Goal: Information Seeking & Learning: Stay updated

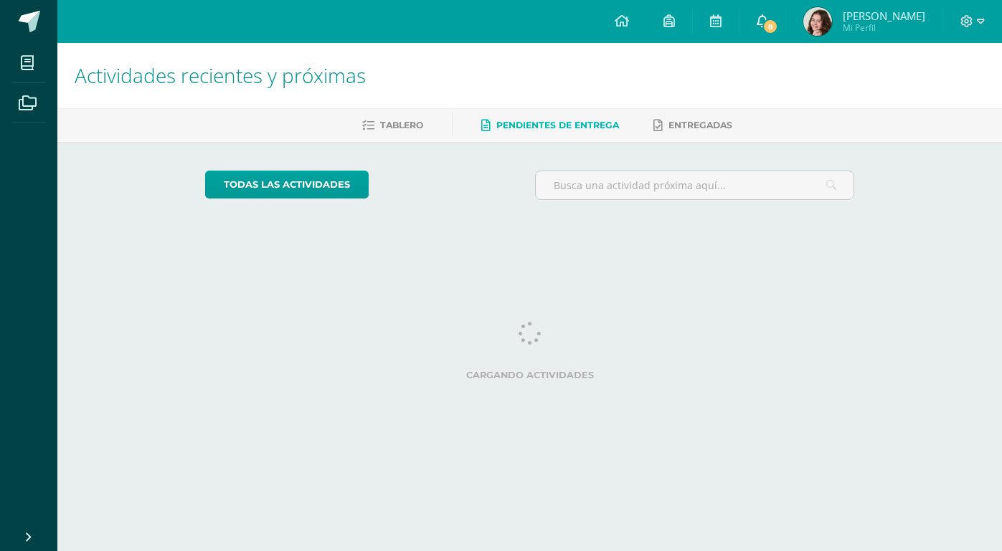
click at [762, 27] on span "8" at bounding box center [770, 27] width 16 height 16
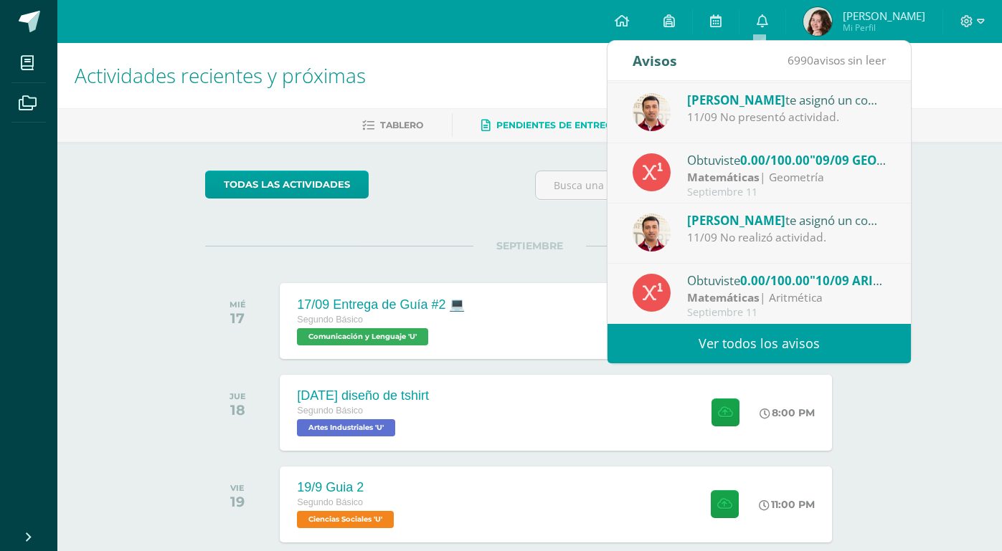
scroll to position [239, 0]
click at [821, 243] on div "11/09 No realizó actividad." at bounding box center [786, 237] width 199 height 16
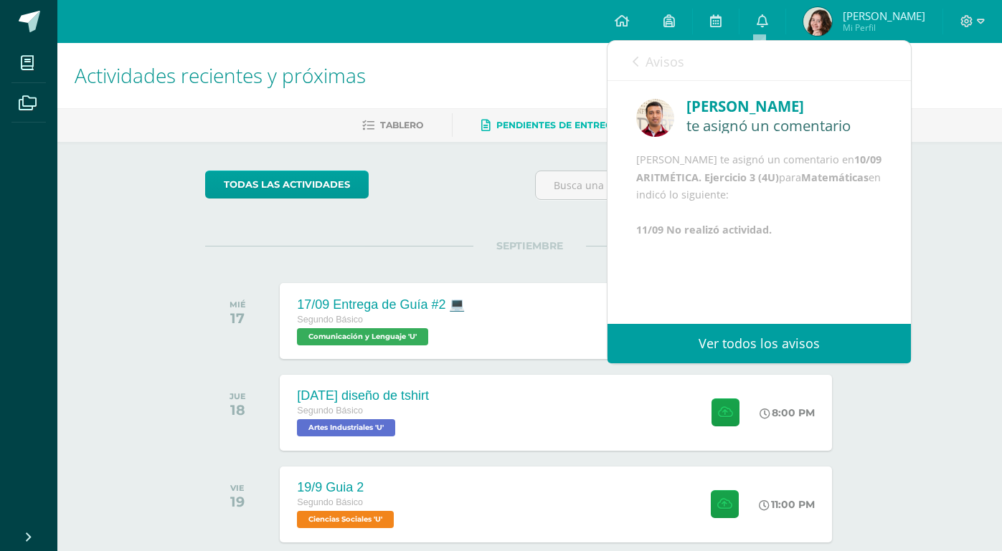
click at [643, 60] on link "Avisos" at bounding box center [658, 61] width 52 height 41
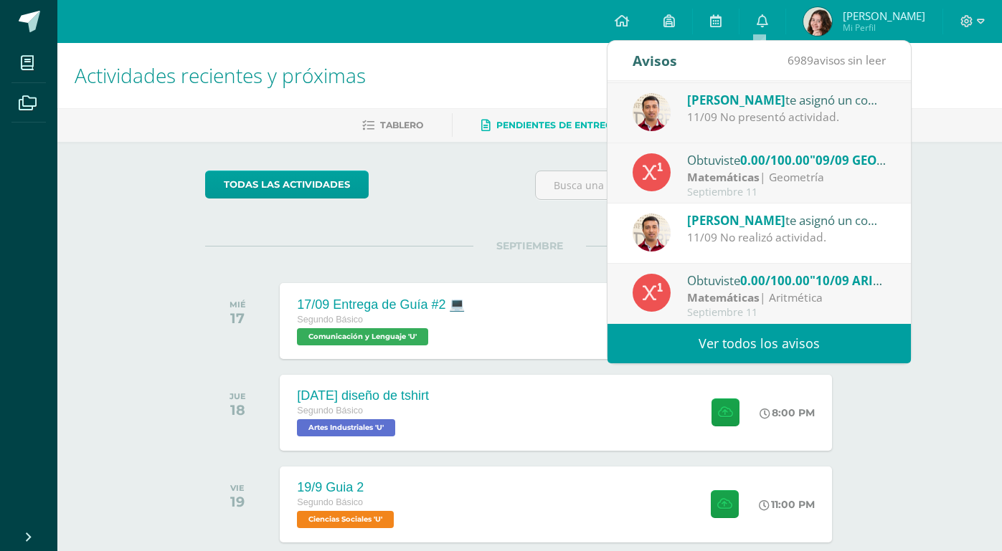
click at [756, 343] on link "Ver todos los avisos" at bounding box center [758, 343] width 303 height 39
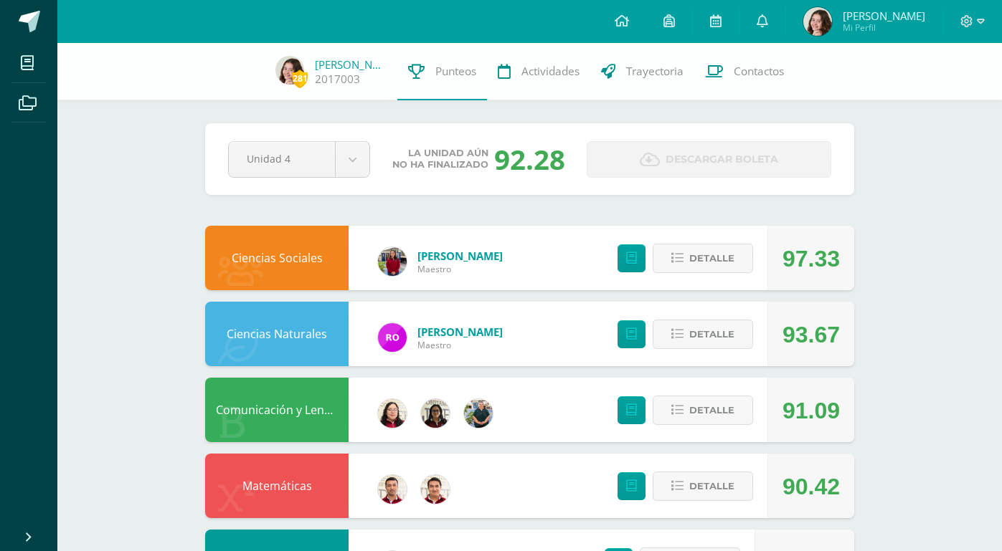
scroll to position [220, 0]
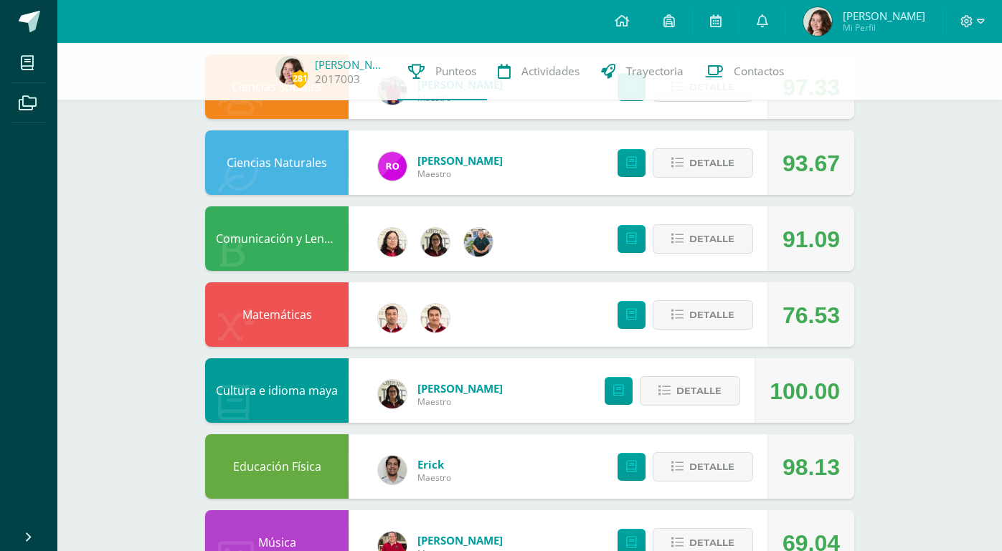
scroll to position [178, 0]
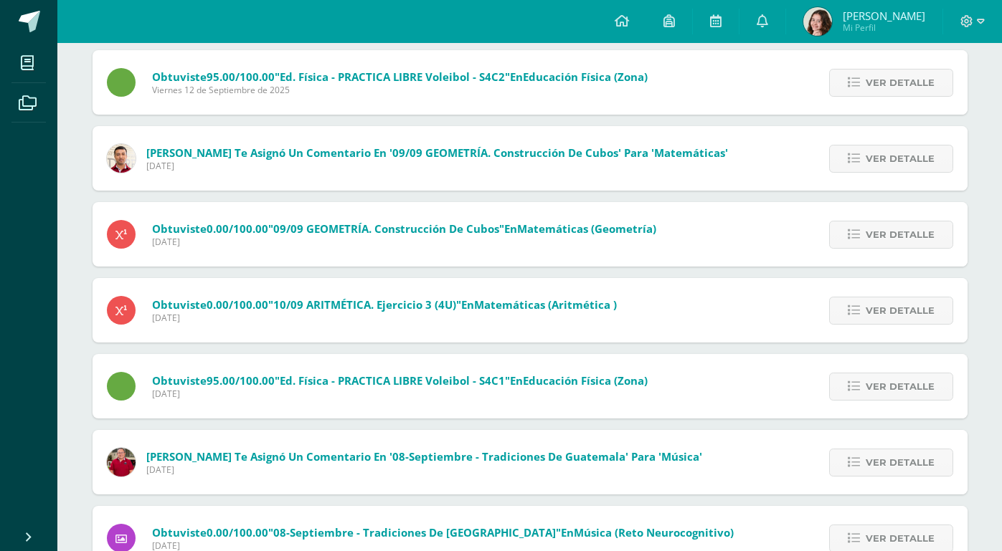
scroll to position [397, 0]
